Goal: Register for event/course

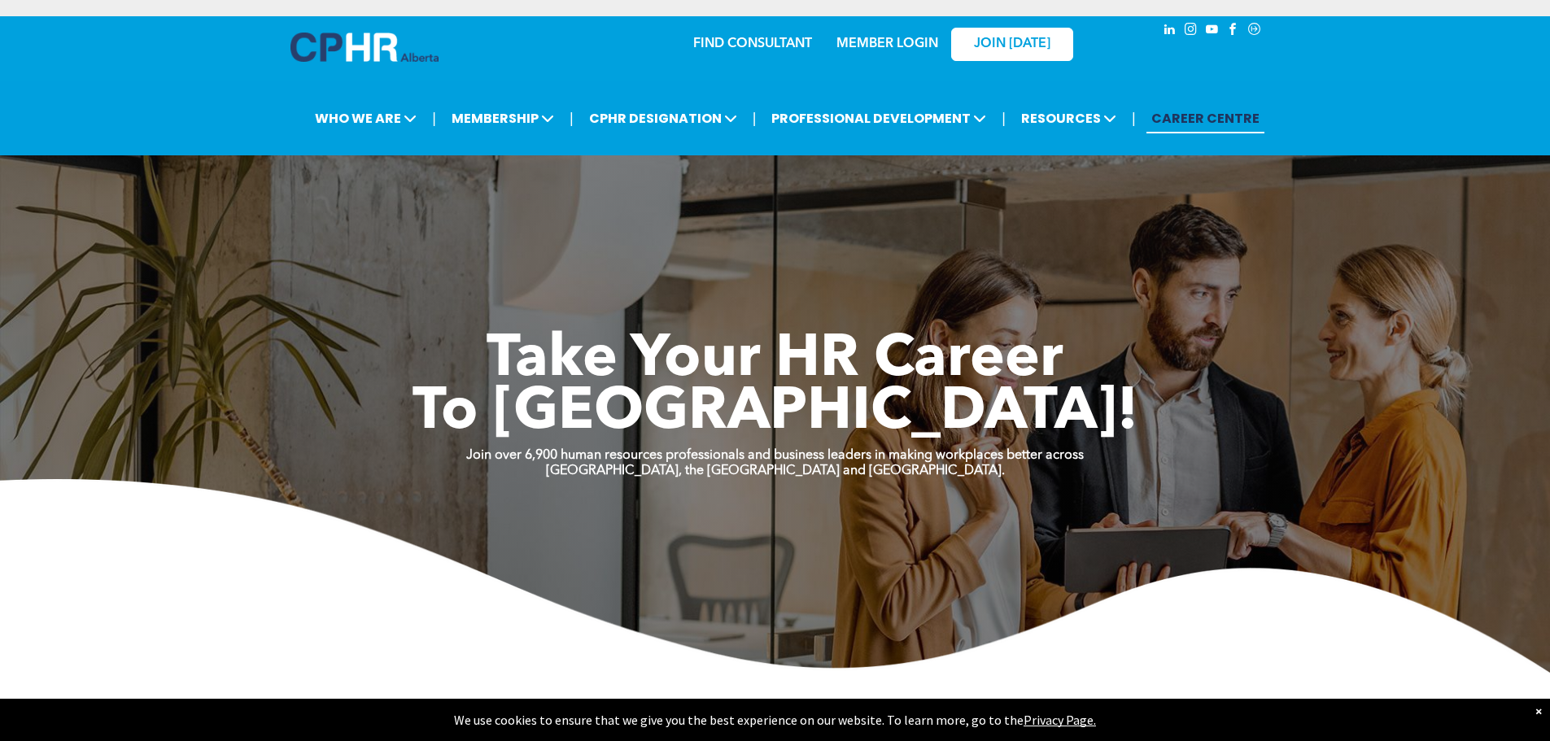
click at [1178, 129] on link "CAREER CENTRE" at bounding box center [1205, 118] width 118 height 30
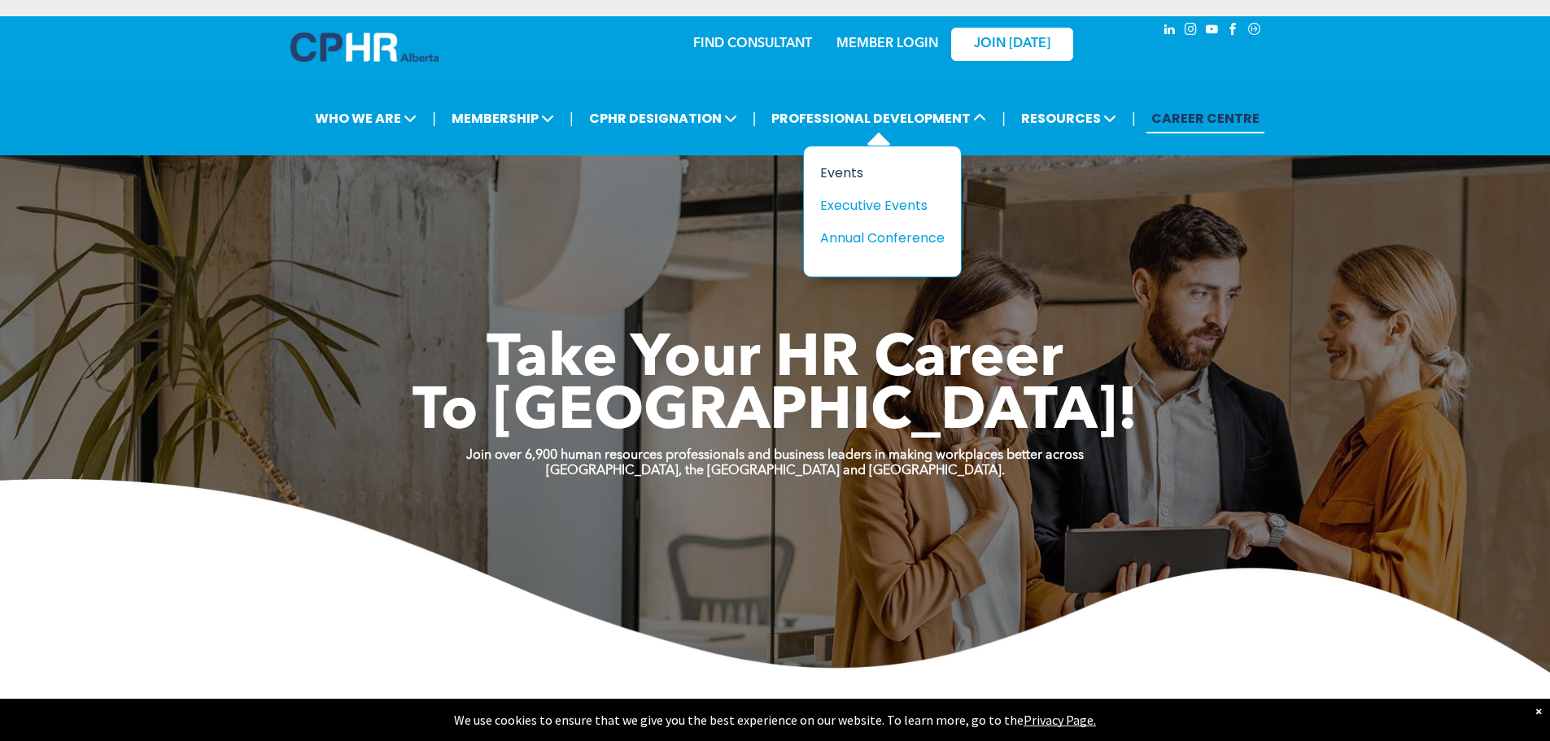
click at [854, 172] on div "Events" at bounding box center [876, 173] width 112 height 20
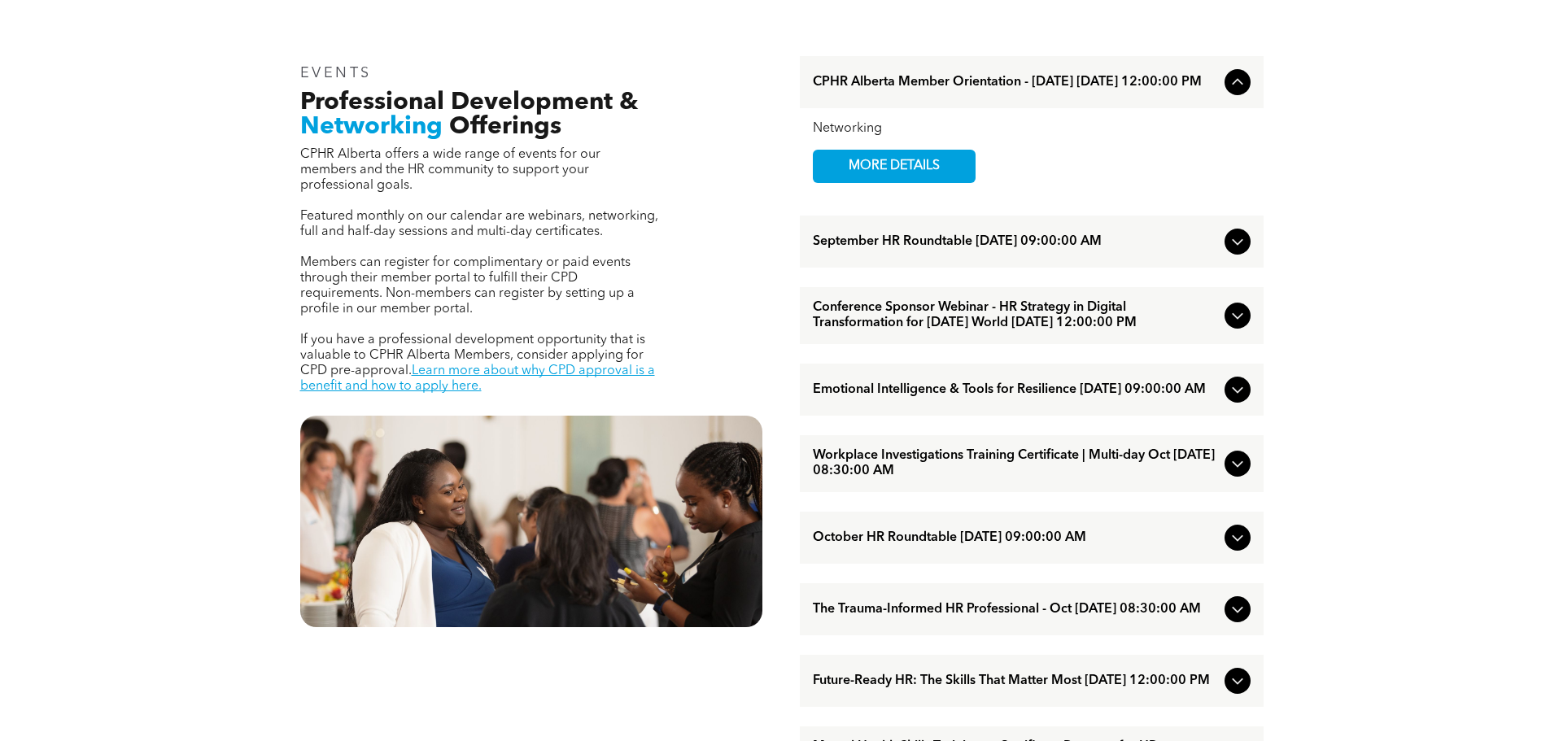
scroll to position [81, 0]
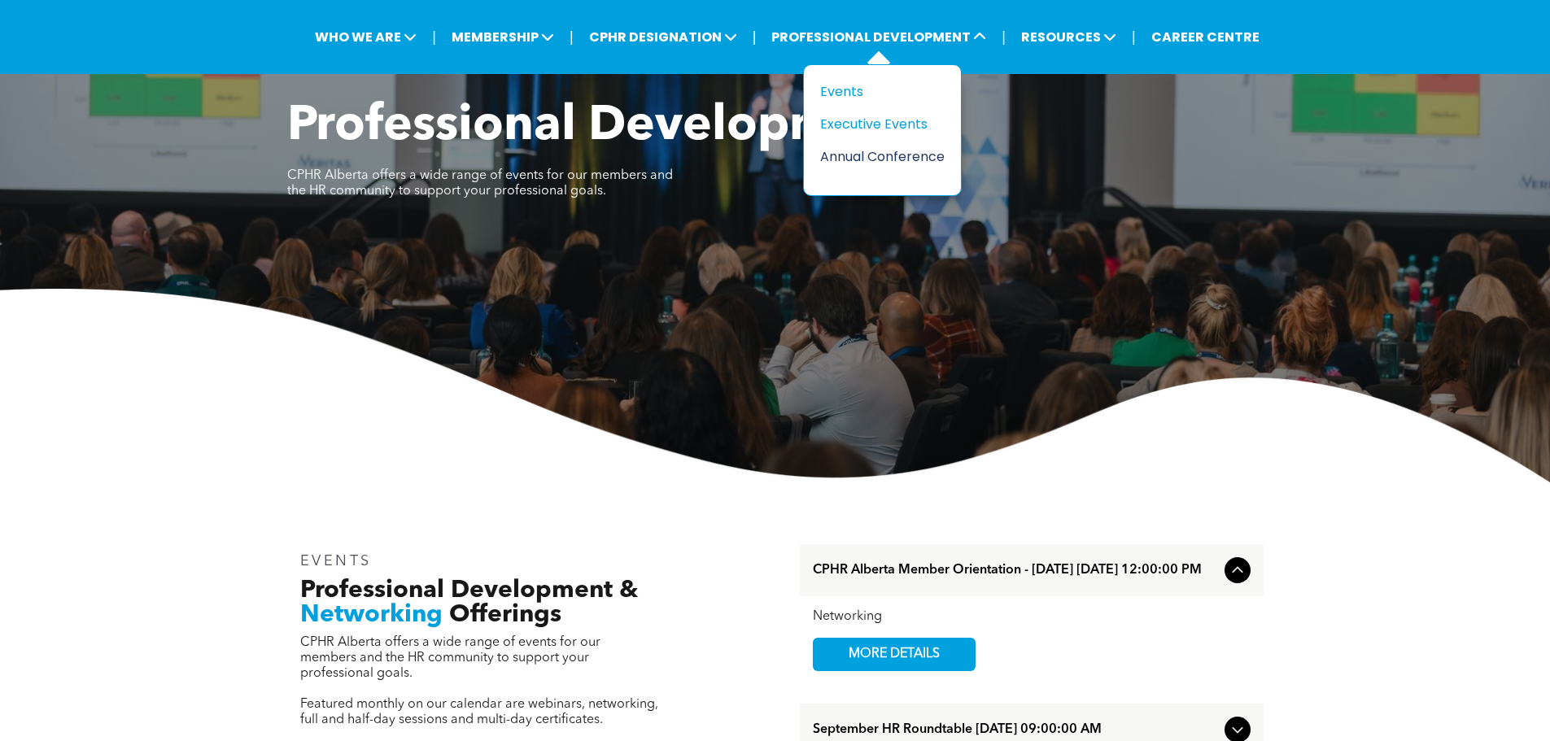
click at [890, 164] on div "Annual Conference" at bounding box center [876, 156] width 112 height 20
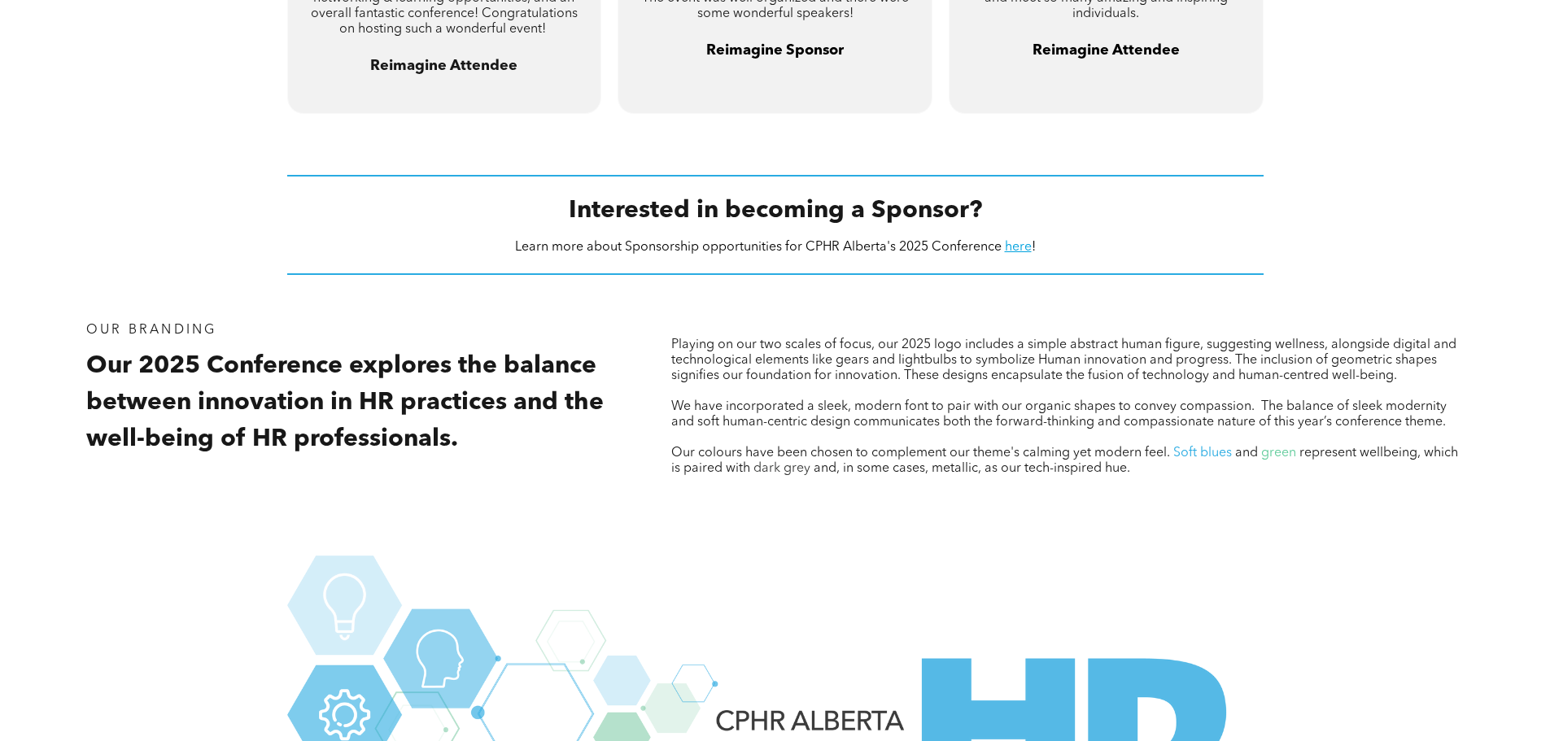
scroll to position [1197, 0]
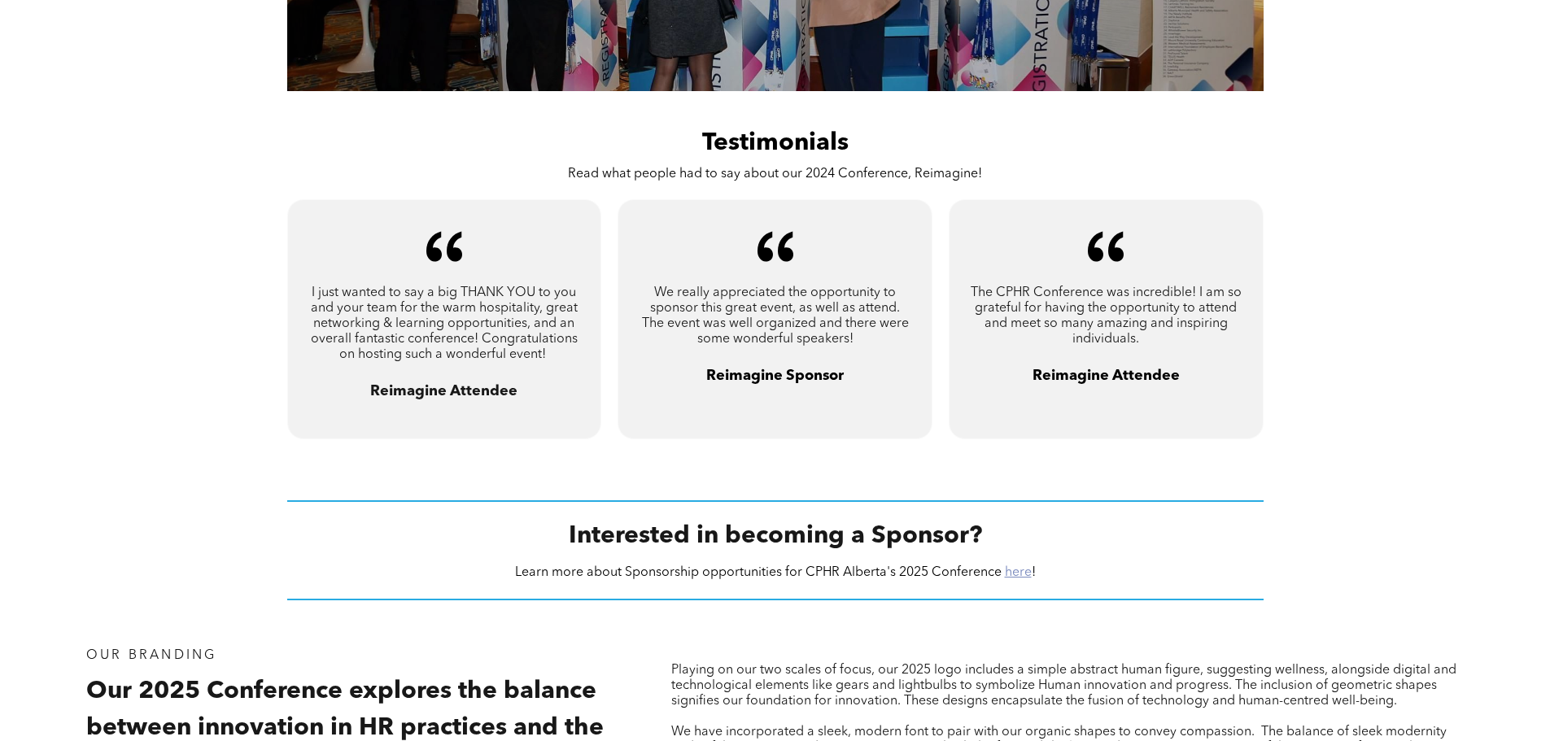
click at [1010, 576] on link "here" at bounding box center [1018, 572] width 27 height 13
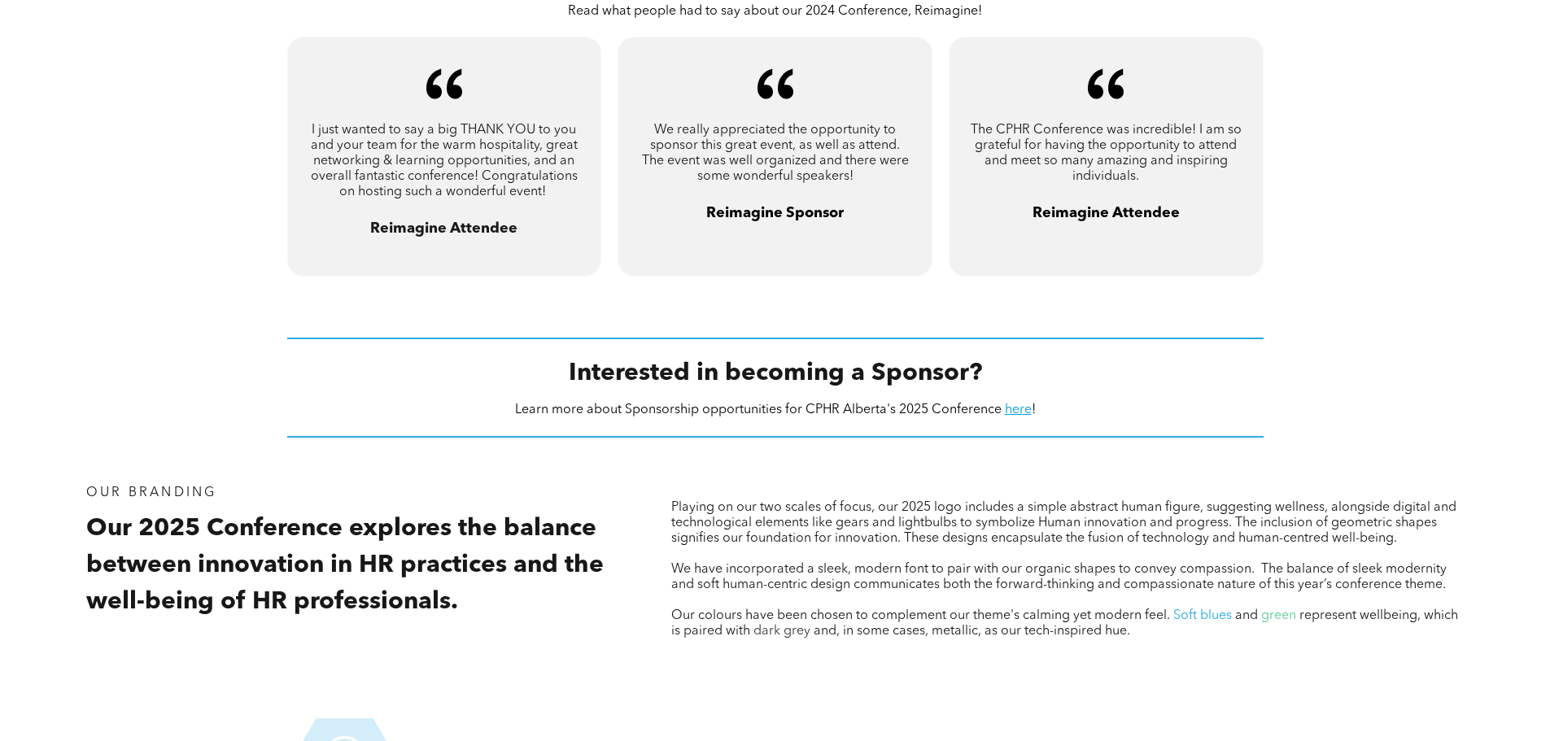
scroll to position [1685, 0]
